Goal: Task Accomplishment & Management: Complete application form

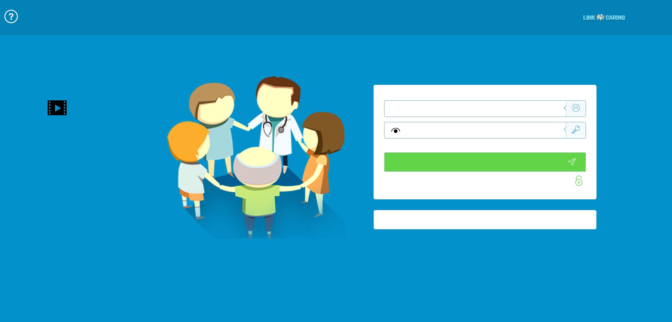
type input "התחבר עכשיו"
type input "עדיין לא? [PERSON_NAME] חשבון!"
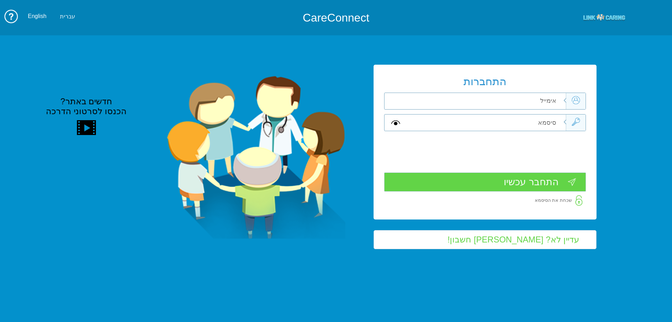
click at [568, 90] on div "התחברות שדה חובה שדה חובה שדה חובה" at bounding box center [485, 142] width 223 height 154
click at [550, 98] on input "text" at bounding box center [486, 101] width 159 height 16
type input "vered.hinoch@pbsh.health.gov.il"
click at [552, 121] on input "text" at bounding box center [486, 122] width 159 height 16
type input "ה"
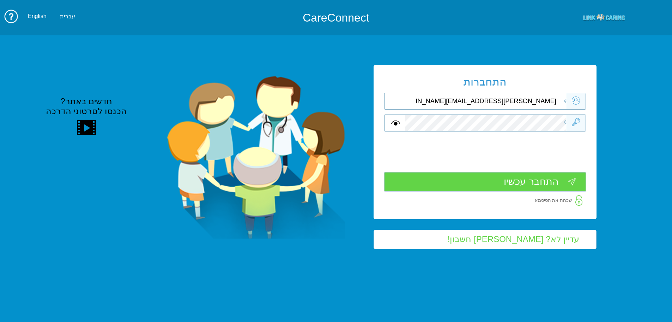
click at [517, 180] on input "התחבר עכשיו" at bounding box center [485, 181] width 202 height 19
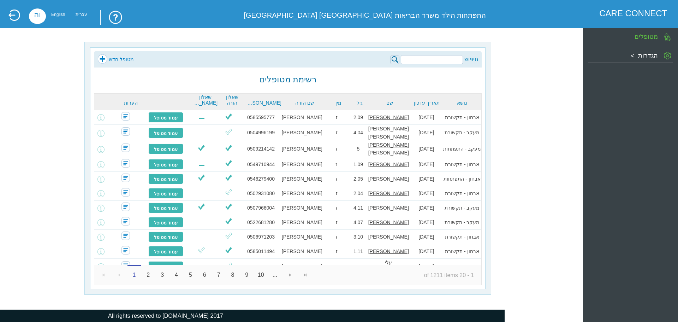
click at [454, 60] on input "search" at bounding box center [432, 59] width 62 height 9
click at [92, 55] on div "חיפוש מטופל חדש רשימת מטופלים נושא תאריך עדכון שם גיל מין שם הורה [PERSON_NAME]…" at bounding box center [287, 167] width 395 height 241
click at [108, 56] on link "מטופל חדש" at bounding box center [115, 59] width 36 height 11
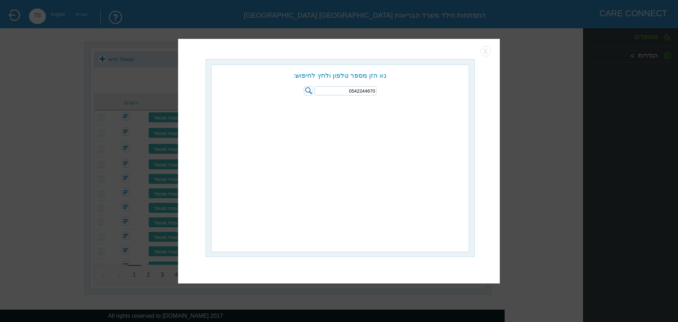
type input "0542244670"
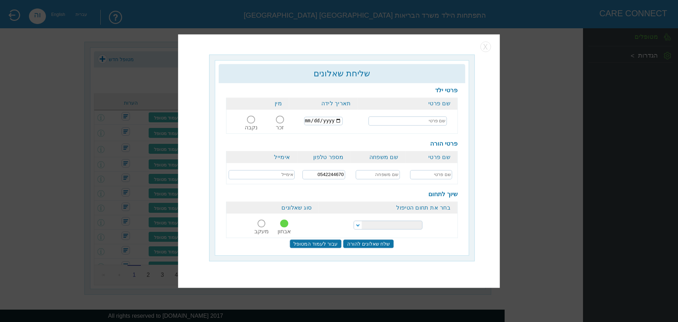
click at [440, 122] on input "text" at bounding box center [407, 120] width 78 height 9
type input "[PERSON_NAME]"
click at [433, 173] on input "text" at bounding box center [431, 174] width 42 height 9
type input "[PERSON_NAME]"
click at [383, 174] on input "text" at bounding box center [377, 174] width 44 height 9
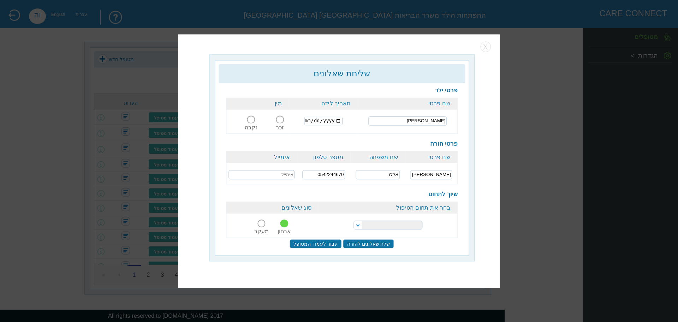
type input "אללו"
click at [408, 122] on input "[PERSON_NAME]" at bounding box center [407, 120] width 78 height 9
type input "[PERSON_NAME]"
click at [310, 120] on input "date" at bounding box center [323, 120] width 38 height 8
type input "[DATE]"
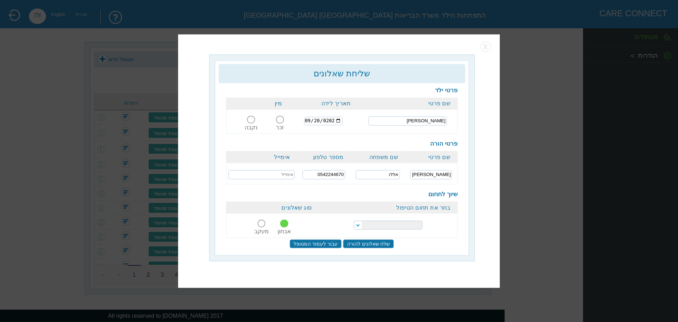
click at [282, 121] on span at bounding box center [280, 119] width 8 height 8
click at [282, 124] on input "זכר" at bounding box center [280, 124] width 13 height 0
click at [396, 224] on select "הפרעות קשב וריכוז התפתחות הילד התפתחות ותקשורת" at bounding box center [387, 224] width 69 height 9
click at [353, 220] on select "הפרעות קשב וריכוז התפתחות הילד התפתחות ותקשורת" at bounding box center [387, 224] width 69 height 9
click at [366, 222] on select "הפרעות קשב וריכוז התפתחות הילד התפתחות ותקשורת" at bounding box center [387, 224] width 69 height 9
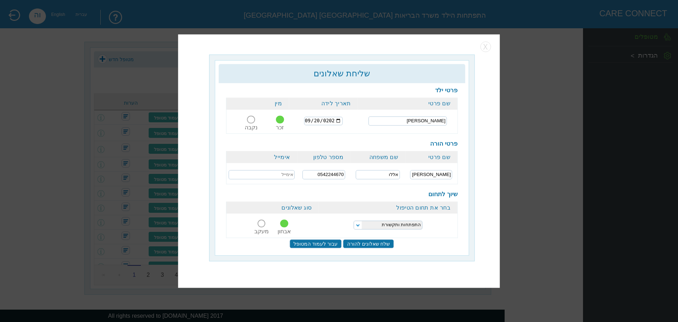
select select "18"
click at [353, 220] on select "הפרעות קשב וריכוז התפתחות הילד התפתחות ותקשורת" at bounding box center [387, 224] width 69 height 9
click at [382, 243] on input "שלח שאלונים להורה" at bounding box center [368, 243] width 51 height 9
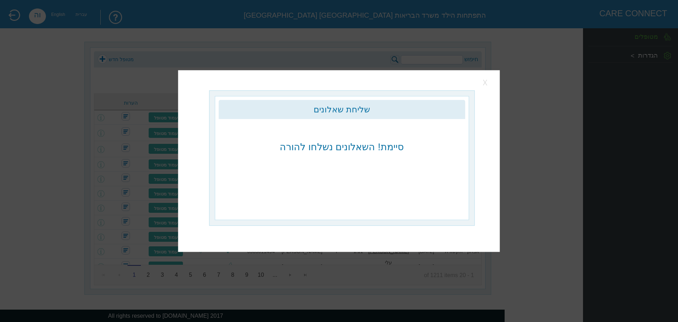
click at [489, 84] on button "button" at bounding box center [485, 82] width 11 height 11
